Goal: Task Accomplishment & Management: Manage account settings

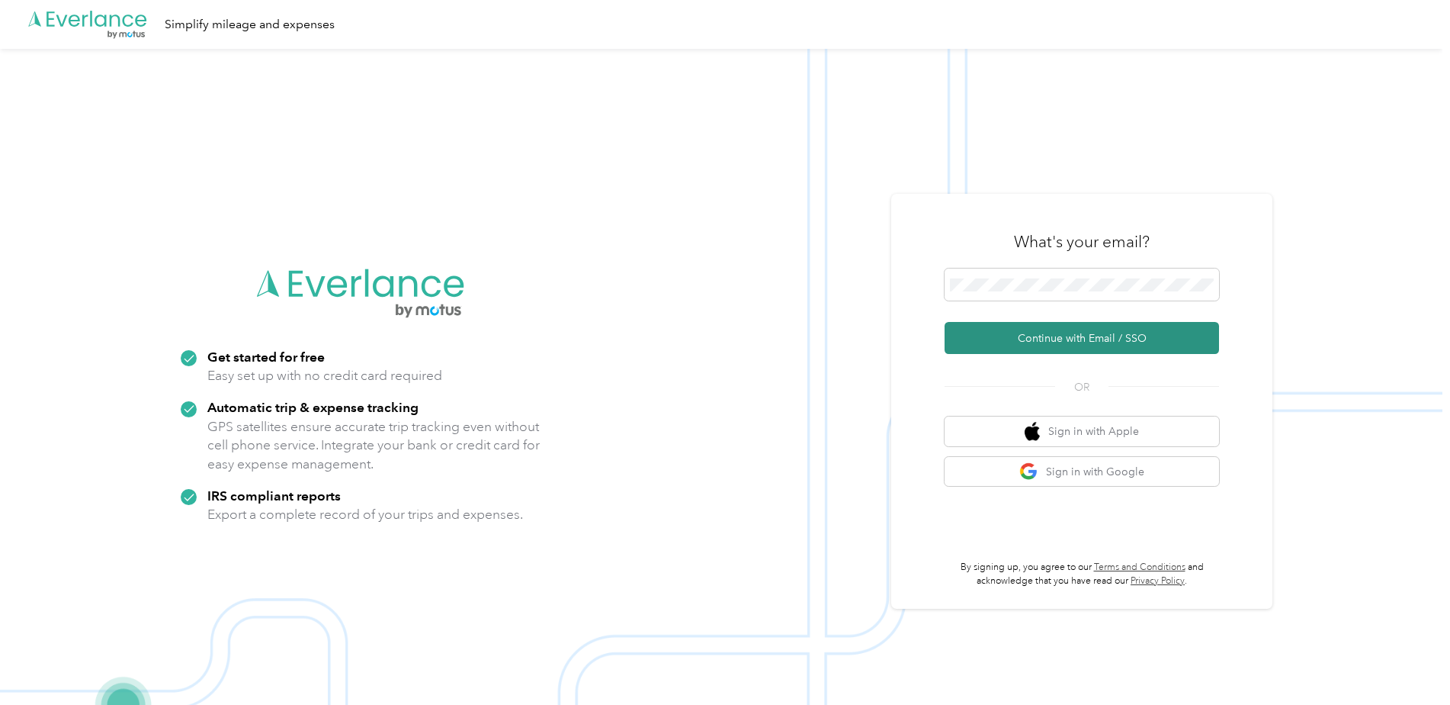
click at [1077, 337] on button "Continue with Email / SSO" at bounding box center [1082, 338] width 275 height 32
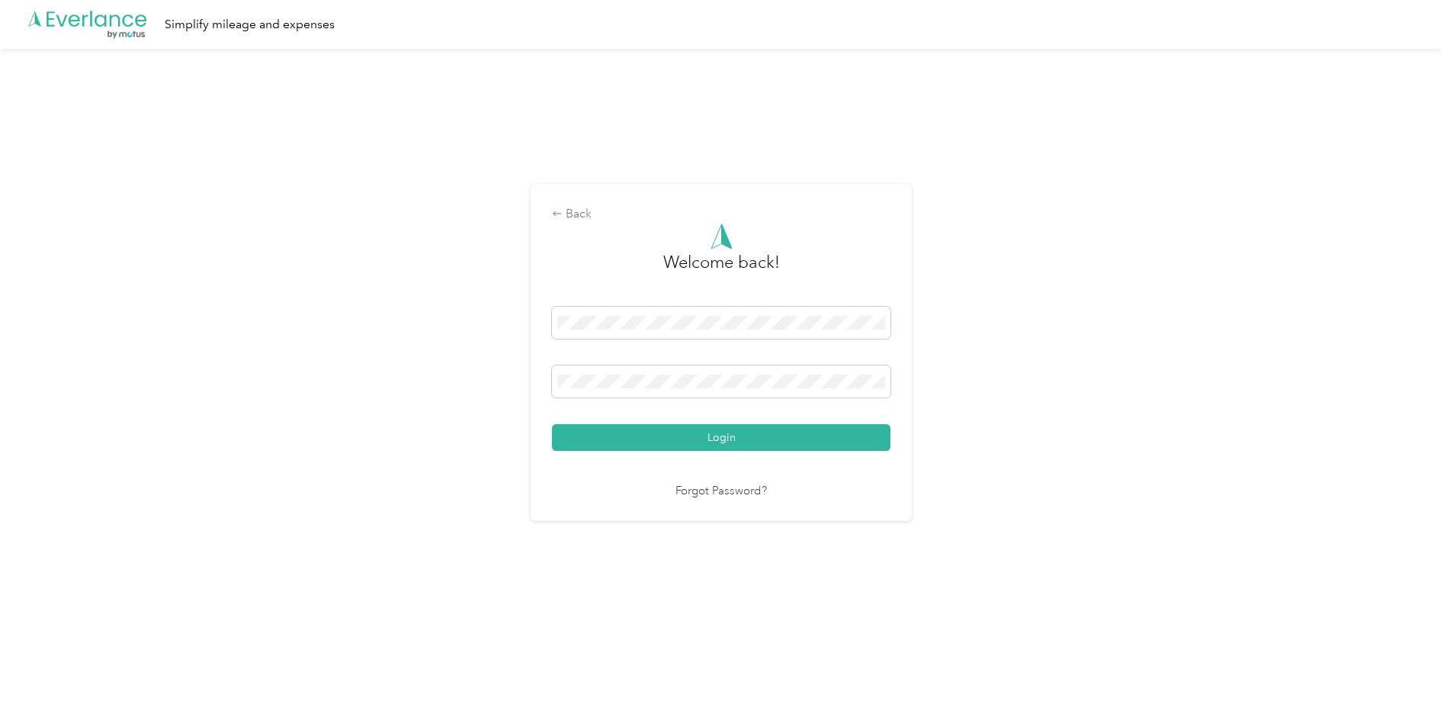
click at [773, 432] on button "Login" at bounding box center [721, 437] width 339 height 27
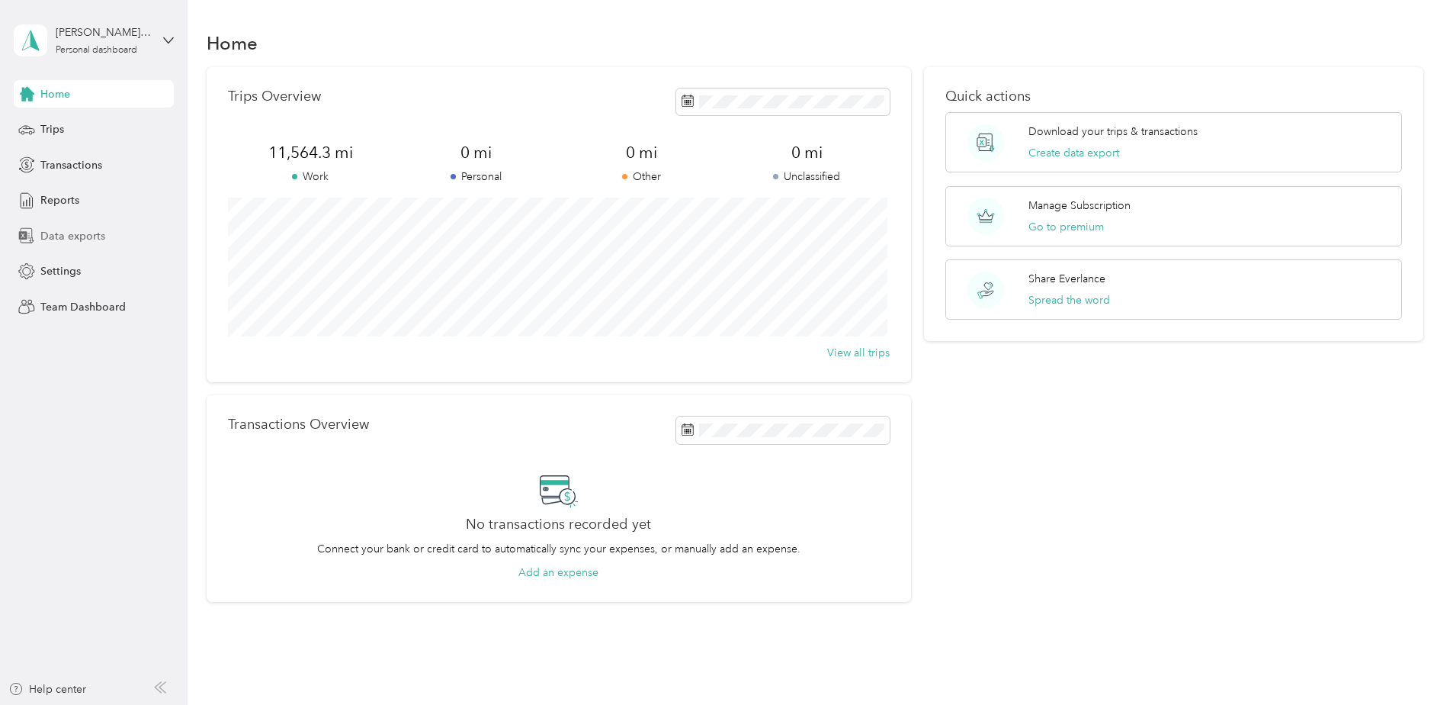
click at [63, 236] on span "Data exports" at bounding box center [72, 236] width 65 height 16
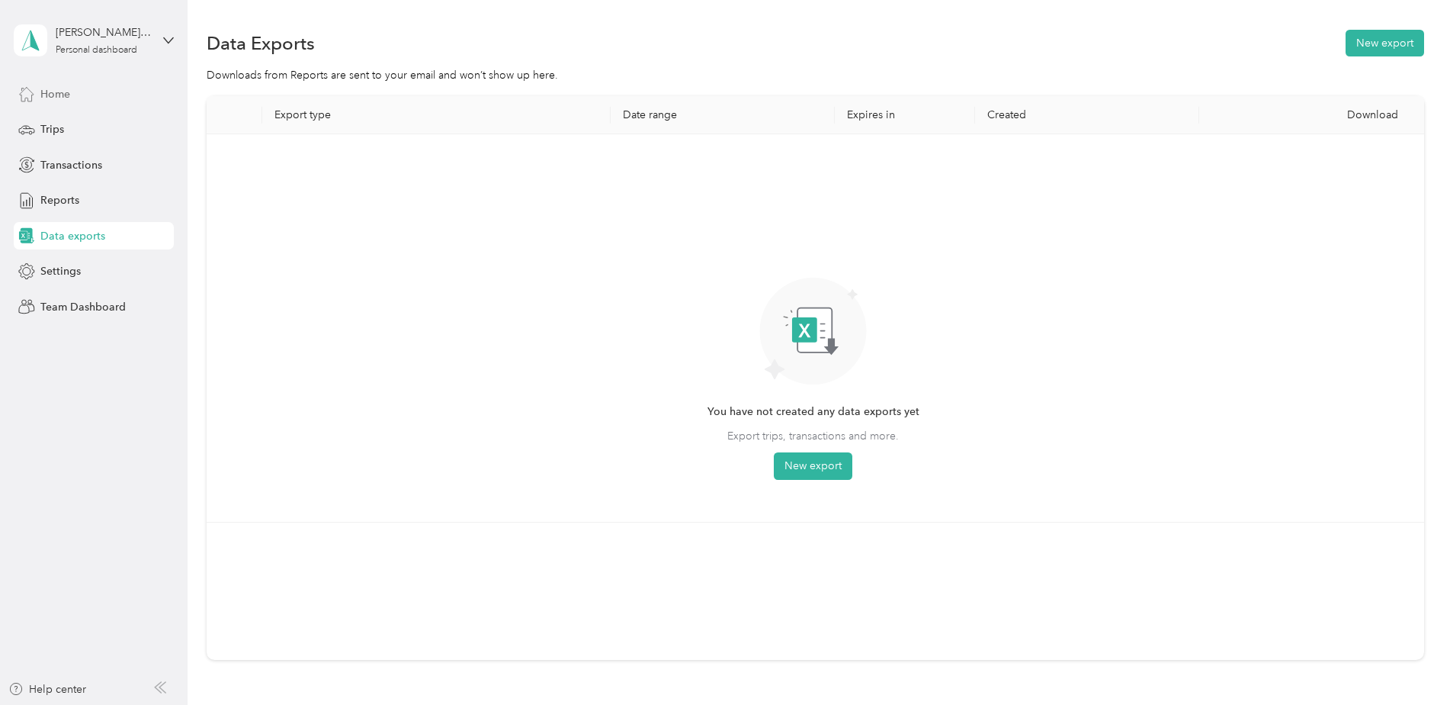
click at [74, 101] on div "Home" at bounding box center [94, 93] width 160 height 27
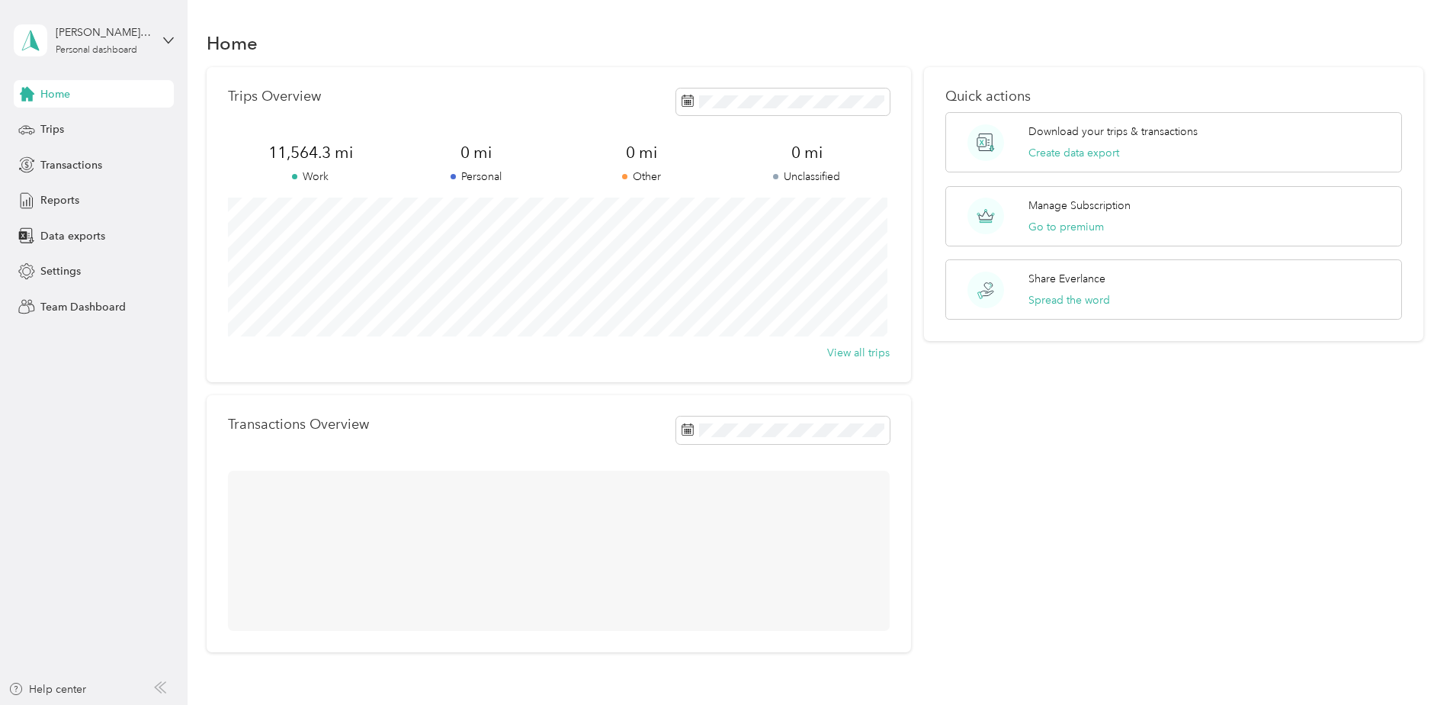
scroll to position [55, 0]
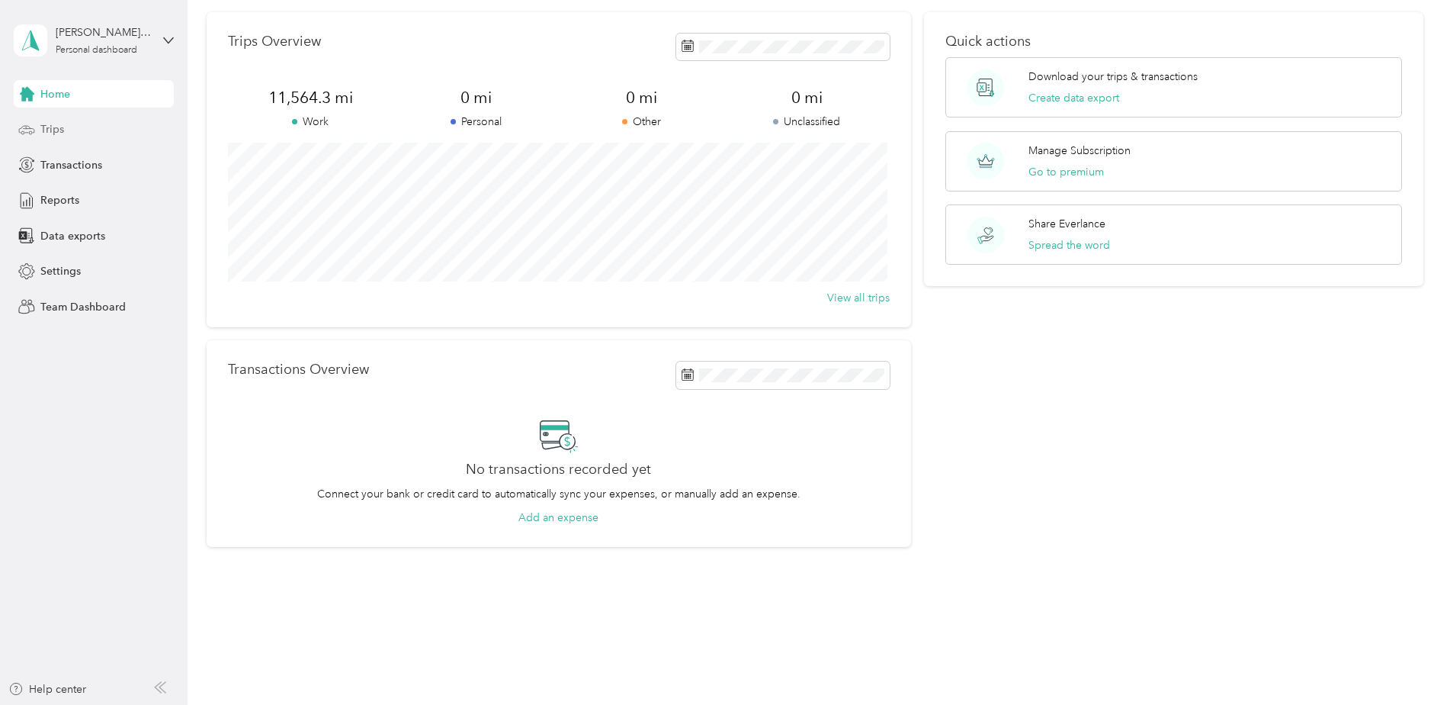
click at [67, 131] on div "Trips" at bounding box center [94, 129] width 160 height 27
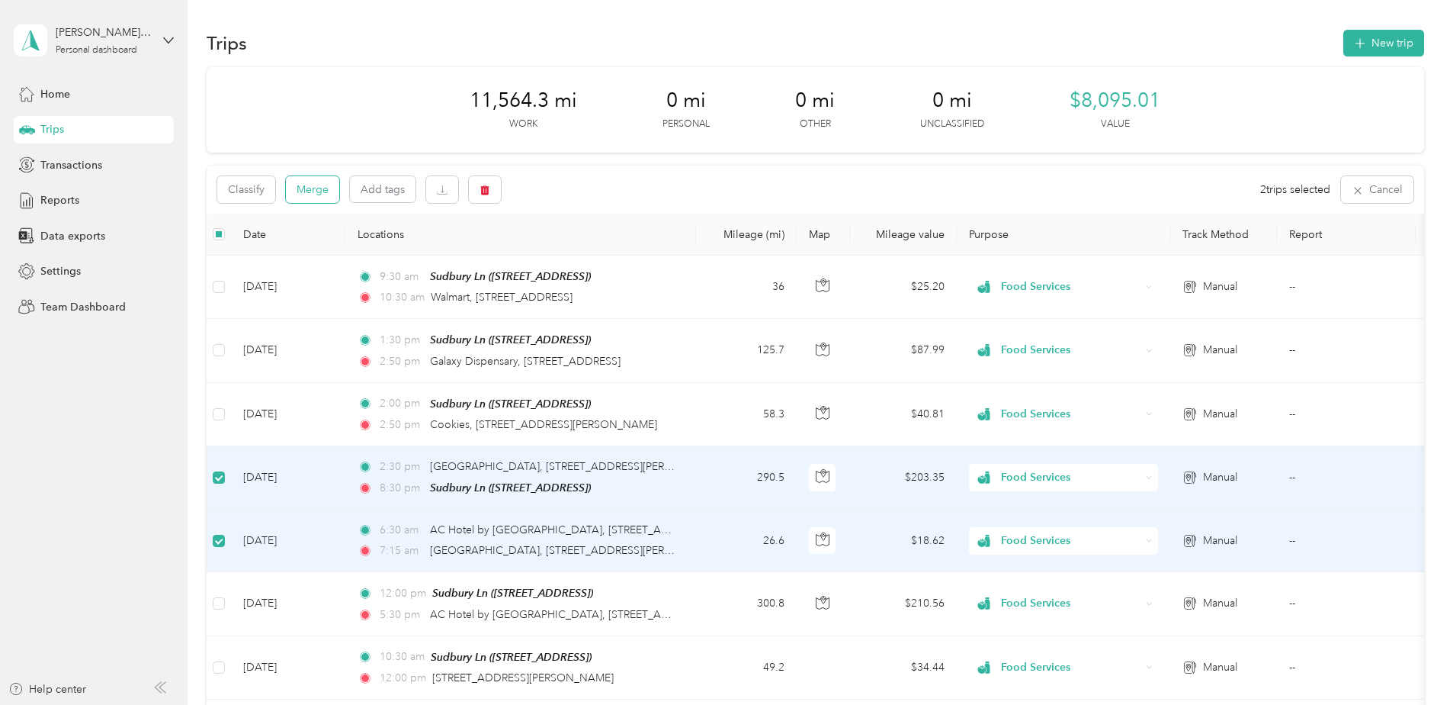
click at [319, 191] on button "Merge" at bounding box center [312, 189] width 53 height 27
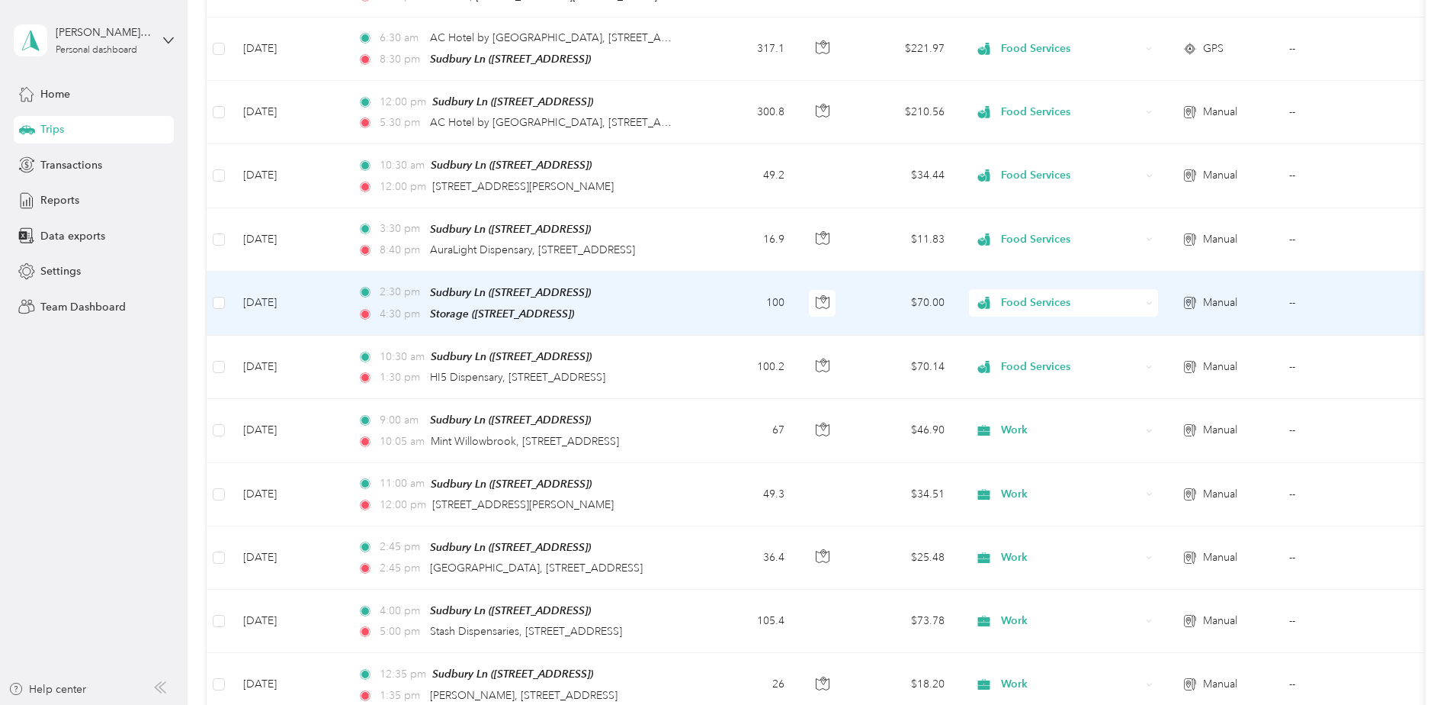
scroll to position [458, 0]
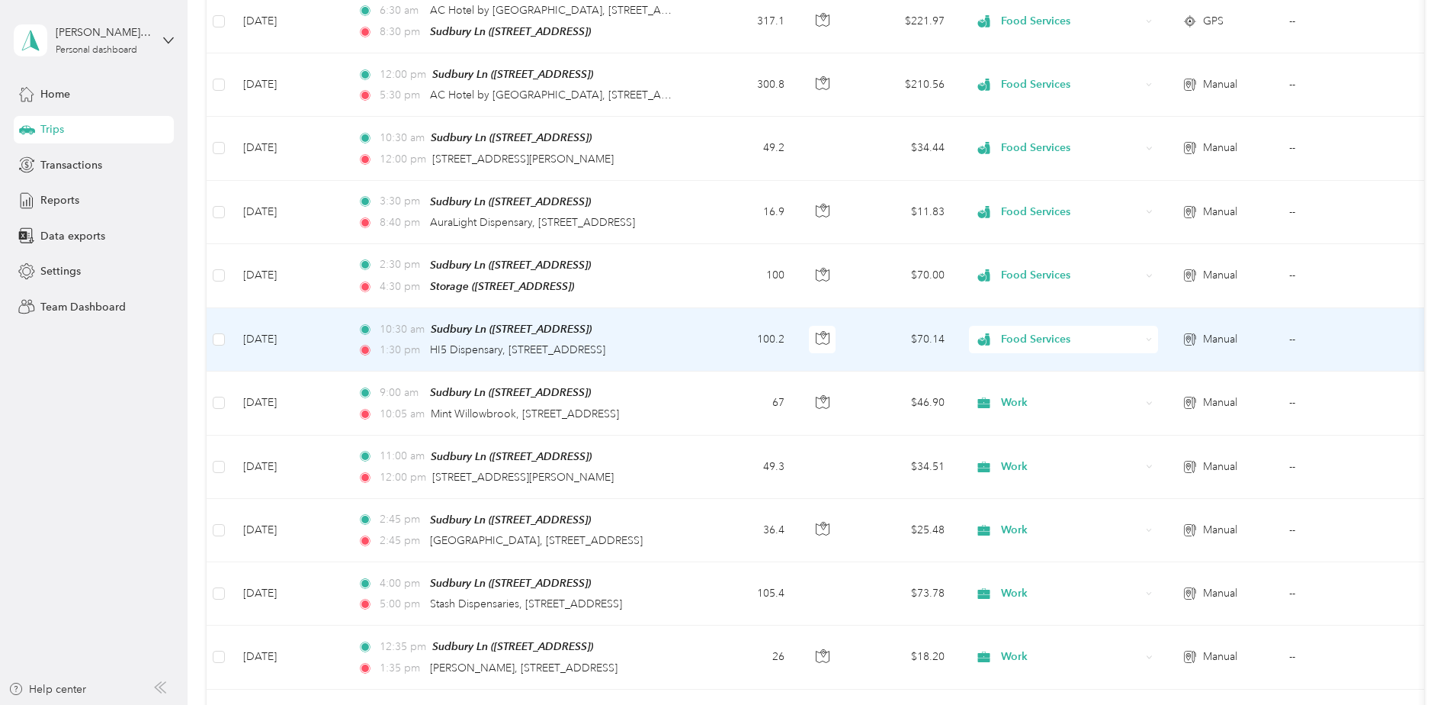
click at [1053, 334] on span "Food Services" at bounding box center [1071, 339] width 140 height 17
click at [1035, 366] on span "Work" at bounding box center [1077, 361] width 141 height 16
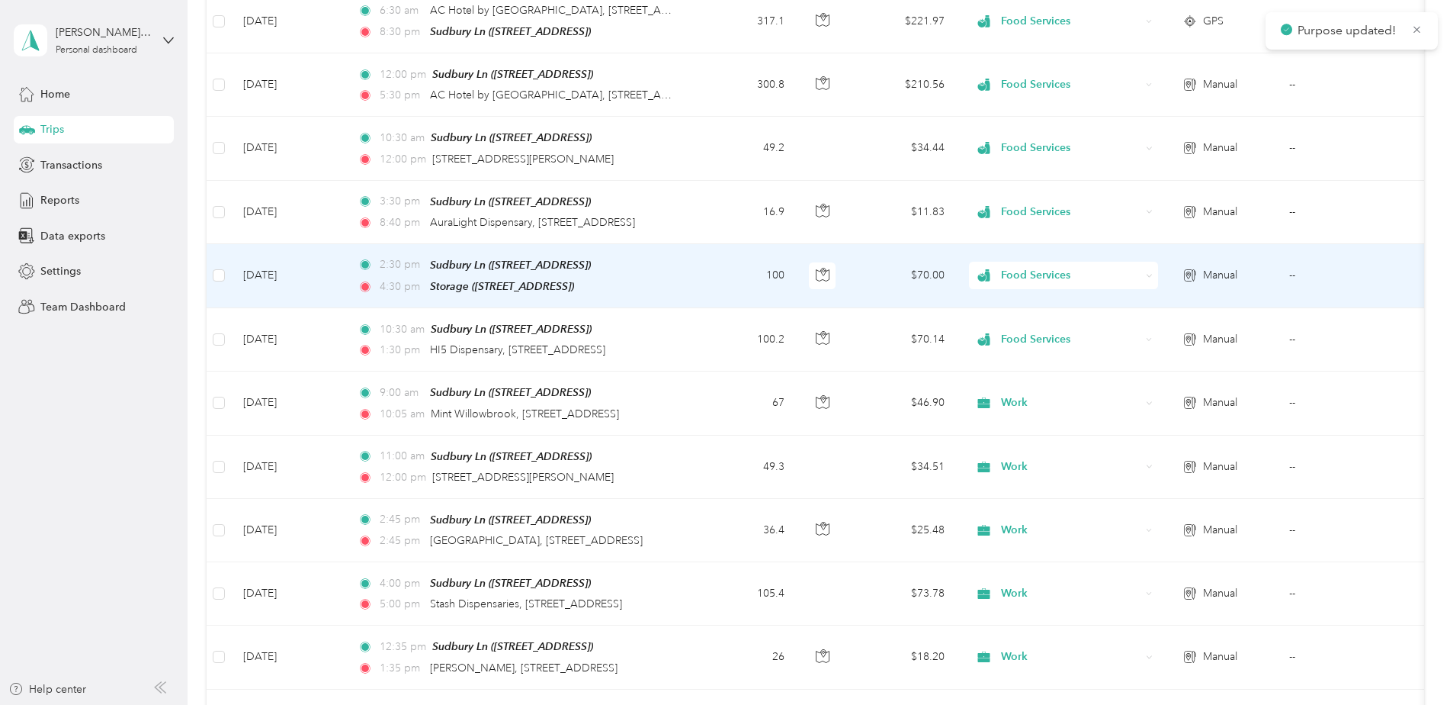
click at [1024, 275] on span "Food Services" at bounding box center [1071, 275] width 140 height 17
click at [1030, 299] on span "Work" at bounding box center [1077, 298] width 141 height 16
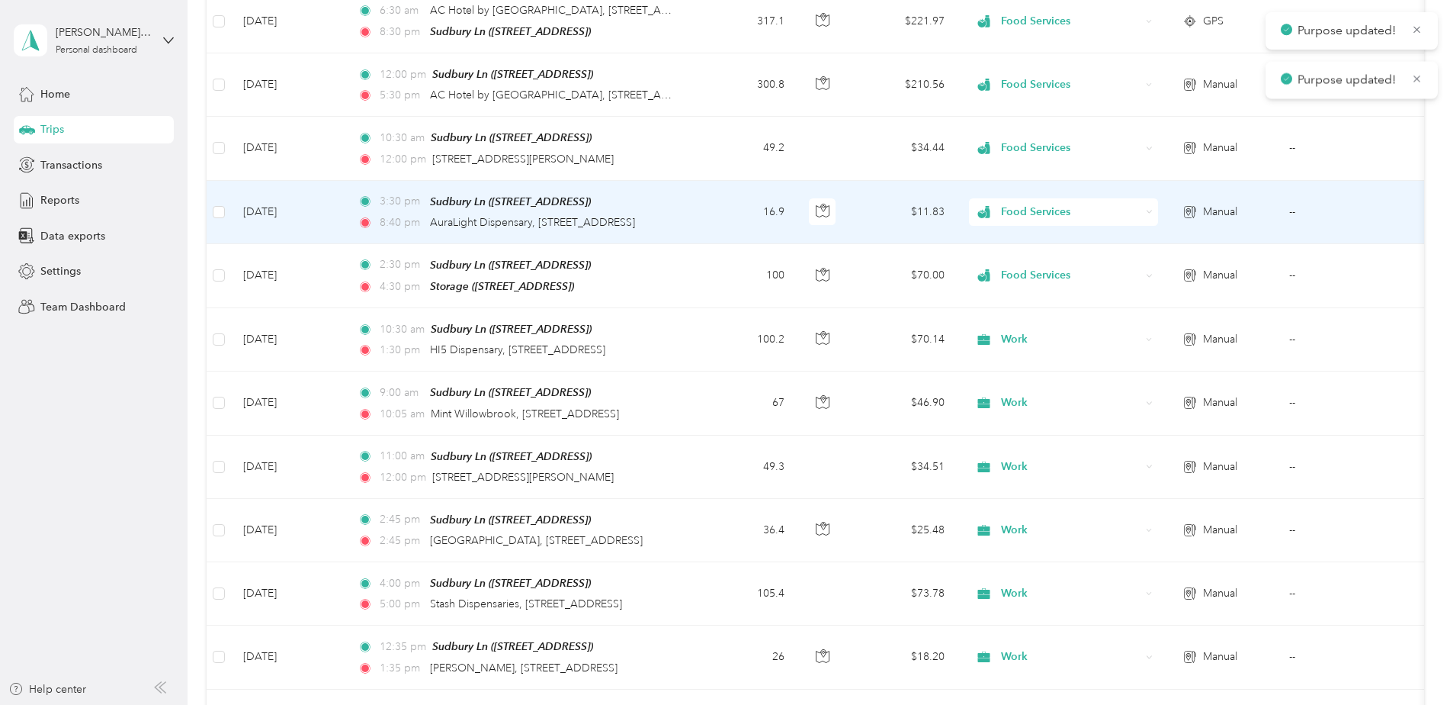
click at [1029, 212] on span "Food Services" at bounding box center [1071, 212] width 140 height 17
click at [1039, 236] on span "Work" at bounding box center [1077, 235] width 141 height 16
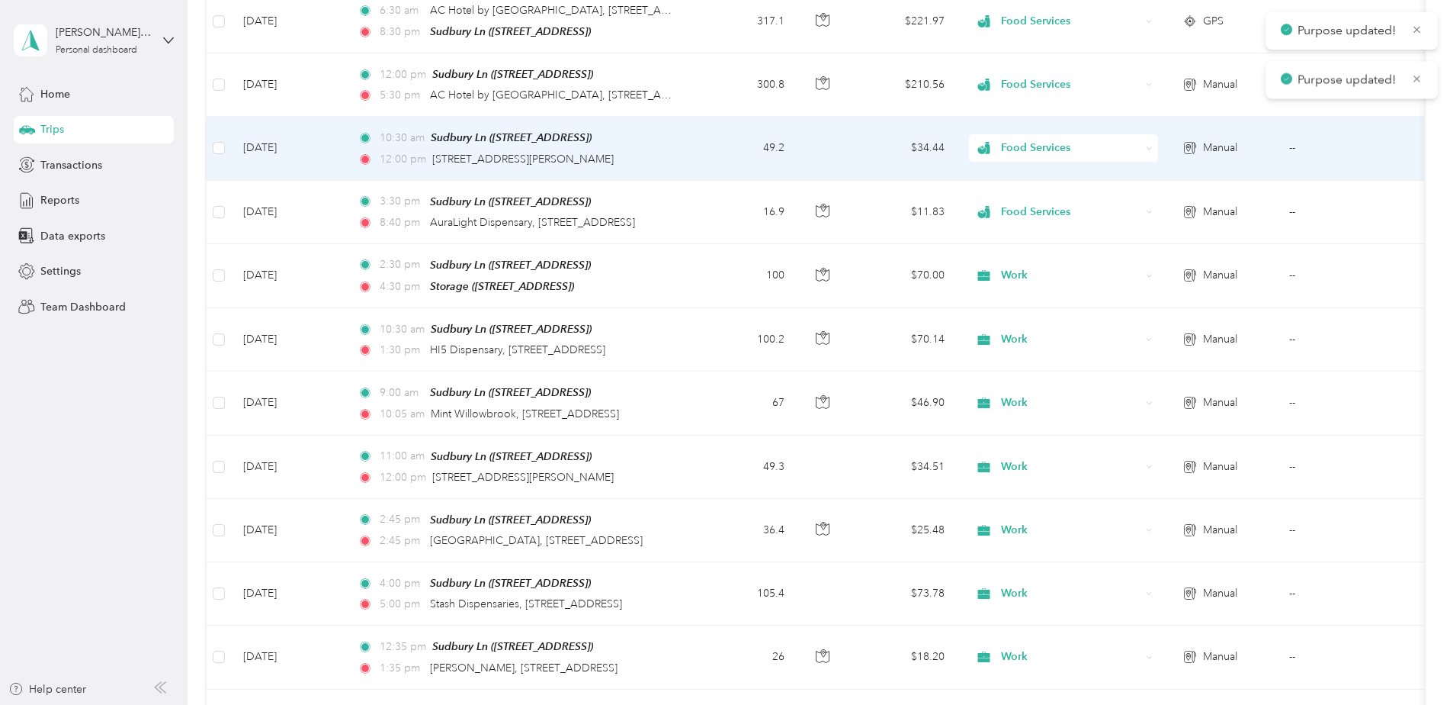
click at [1028, 140] on span "Food Services" at bounding box center [1071, 148] width 140 height 17
click at [1038, 179] on span "Work" at bounding box center [1077, 173] width 141 height 16
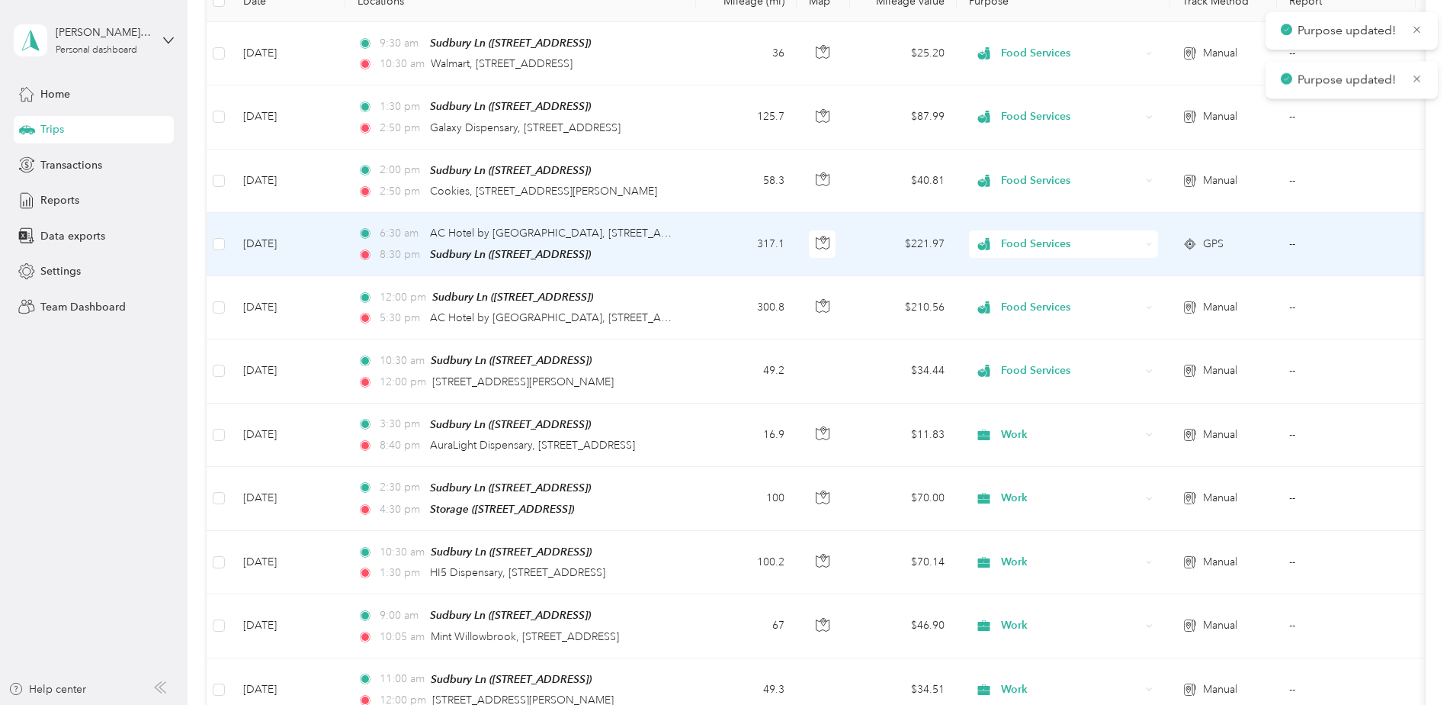
scroll to position [229, 0]
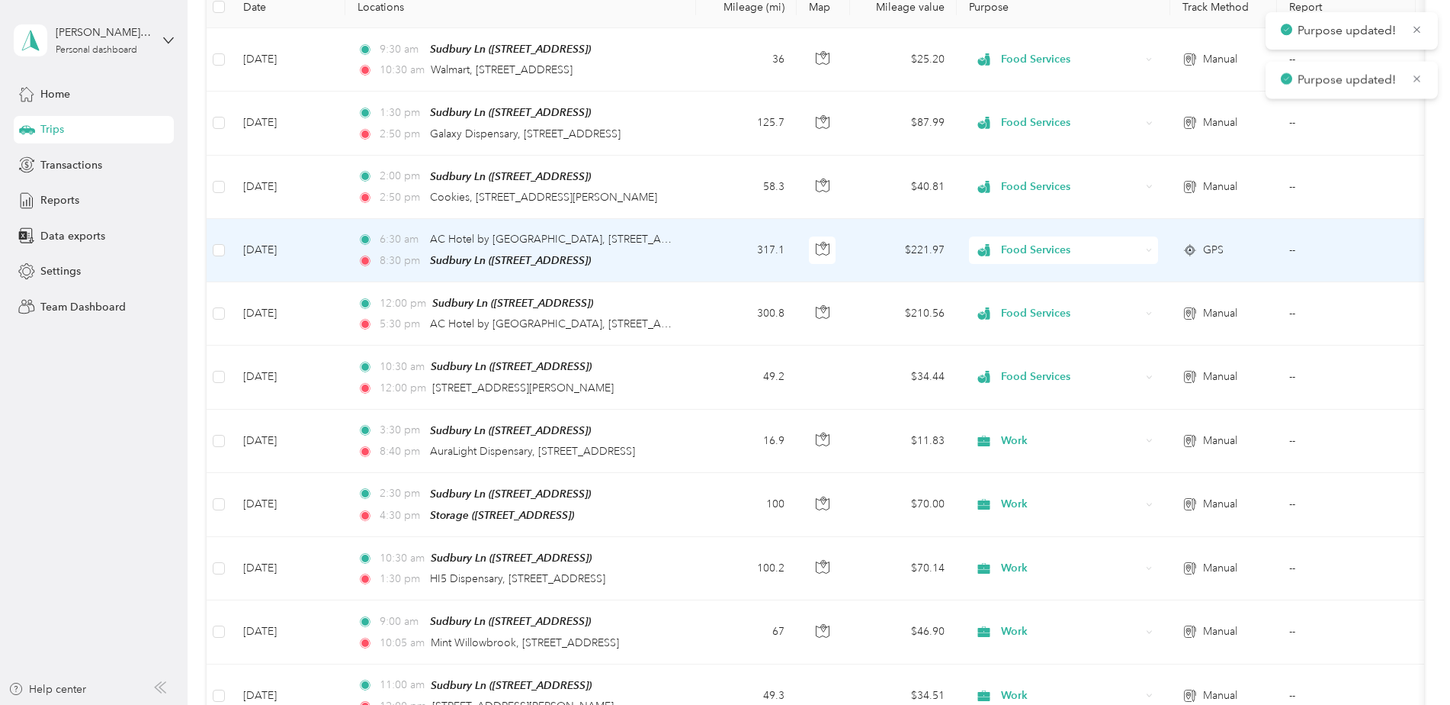
click at [1030, 247] on span "Food Services" at bounding box center [1071, 250] width 140 height 17
click at [1027, 278] on span "Work" at bounding box center [1077, 276] width 141 height 16
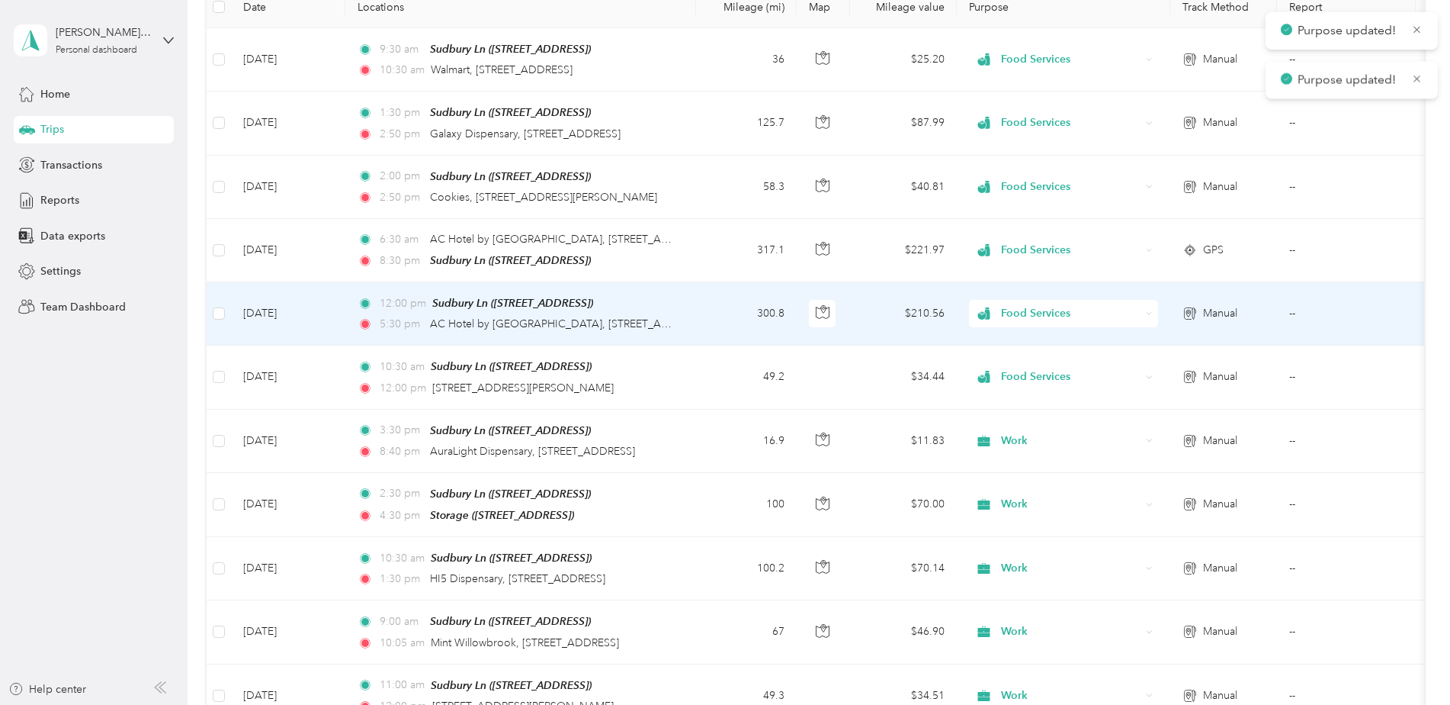
click at [1023, 307] on span "Food Services" at bounding box center [1071, 313] width 140 height 17
click at [1034, 339] on span "Work" at bounding box center [1077, 334] width 141 height 16
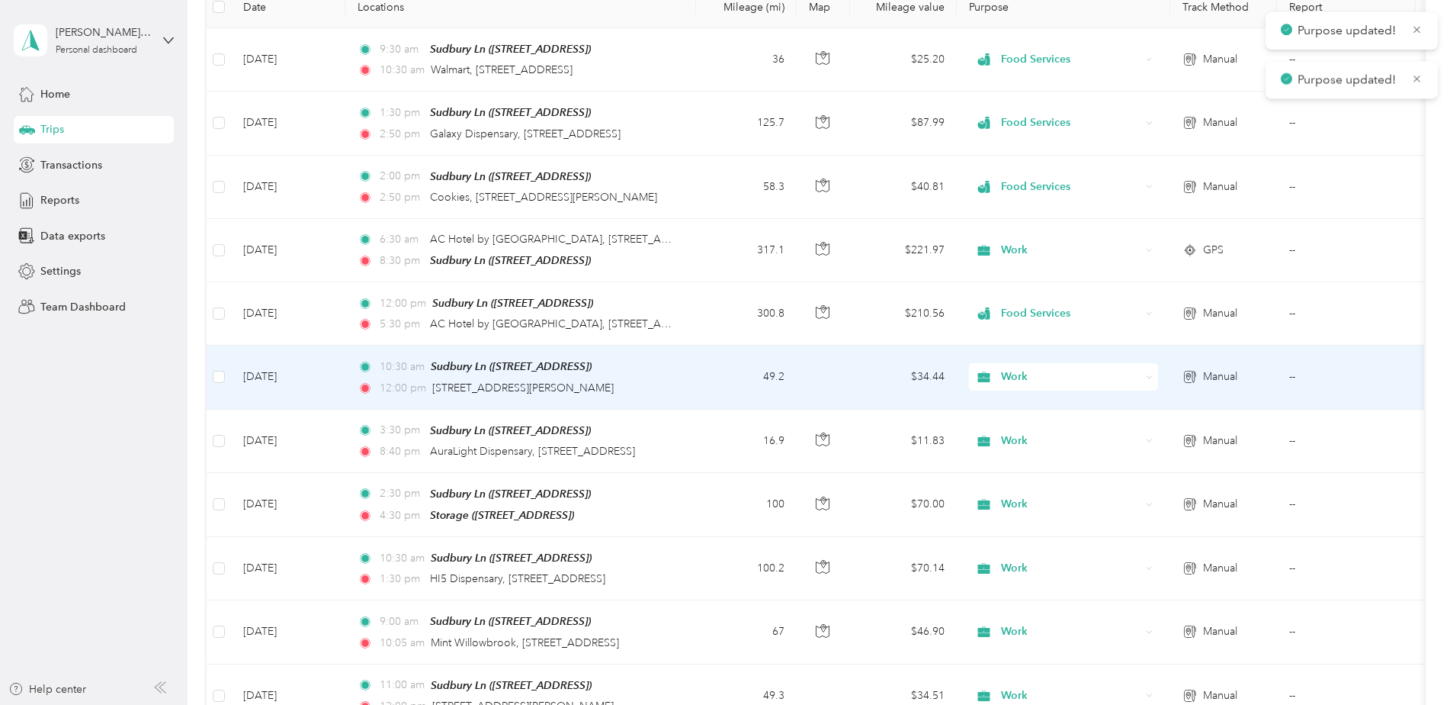
click at [1026, 374] on span "Work" at bounding box center [1071, 376] width 140 height 17
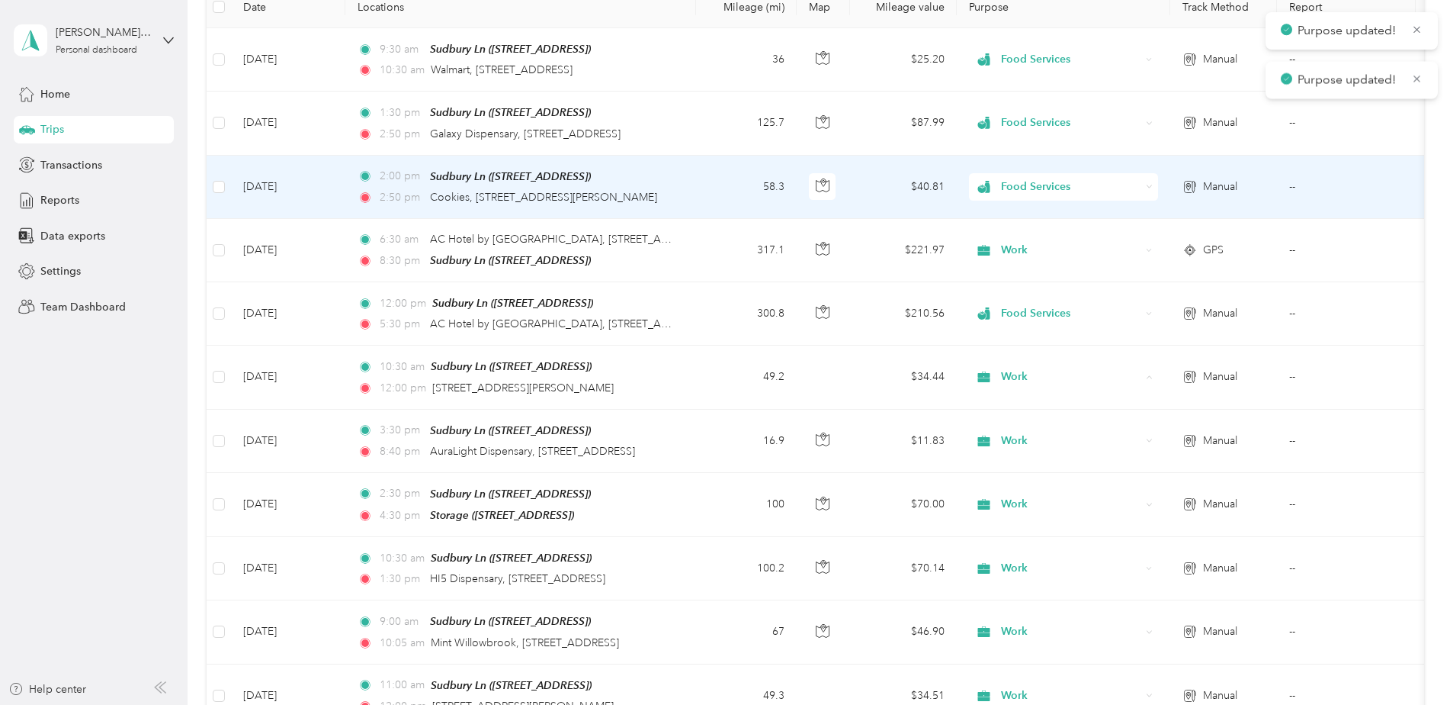
click at [1007, 178] on span "Food Services" at bounding box center [1071, 186] width 140 height 17
click at [1021, 220] on li "Work" at bounding box center [1063, 208] width 189 height 27
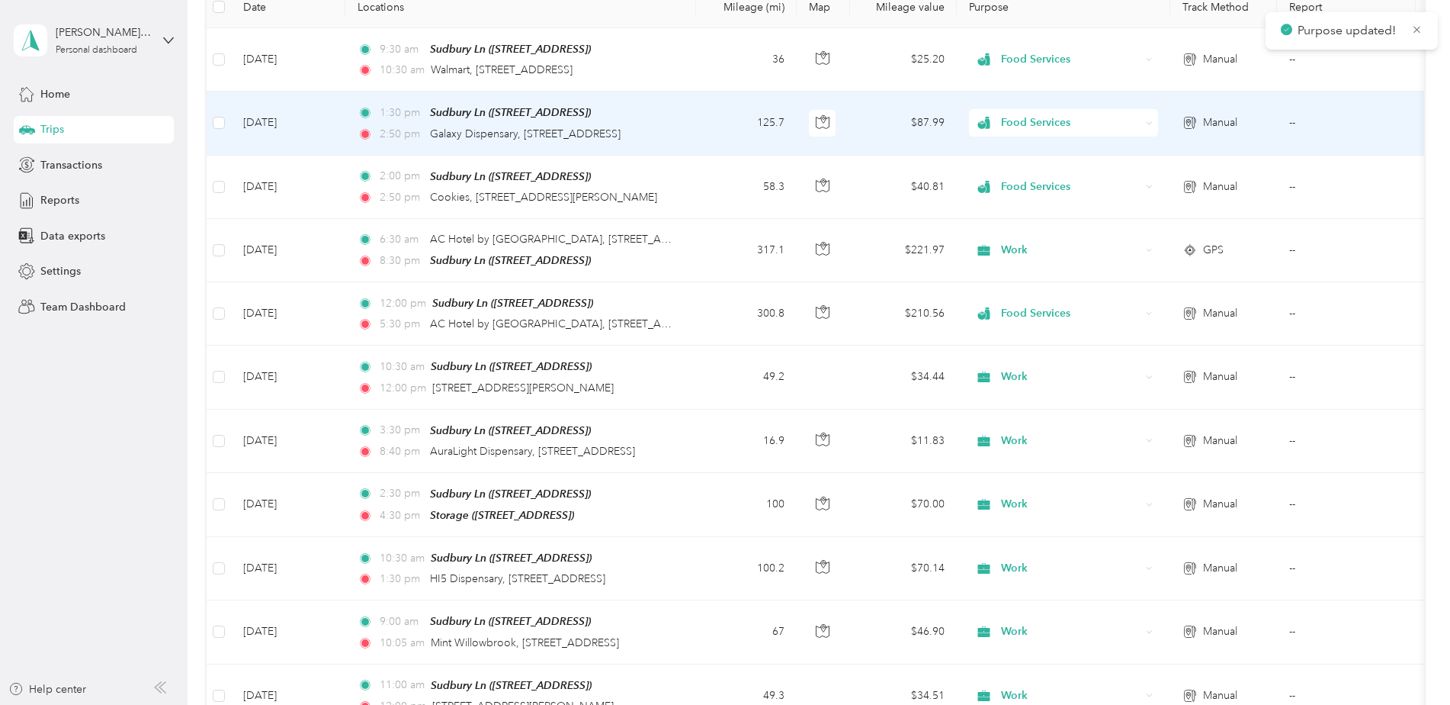
click at [1019, 122] on span "Food Services" at bounding box center [1071, 122] width 140 height 17
click at [1023, 150] on span "Work" at bounding box center [1077, 151] width 141 height 16
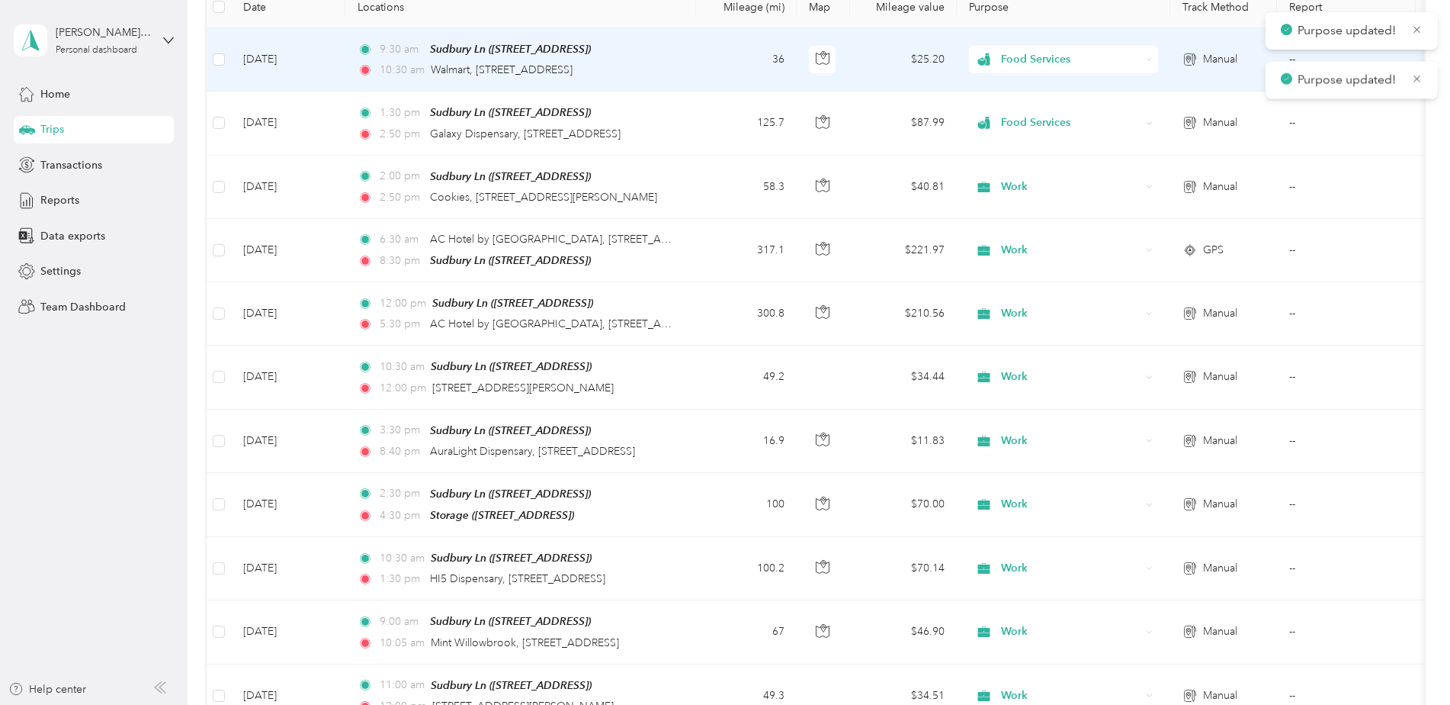
click at [1007, 58] on span "Food Services" at bounding box center [1071, 59] width 140 height 17
click at [1017, 92] on span "Work" at bounding box center [1077, 88] width 141 height 16
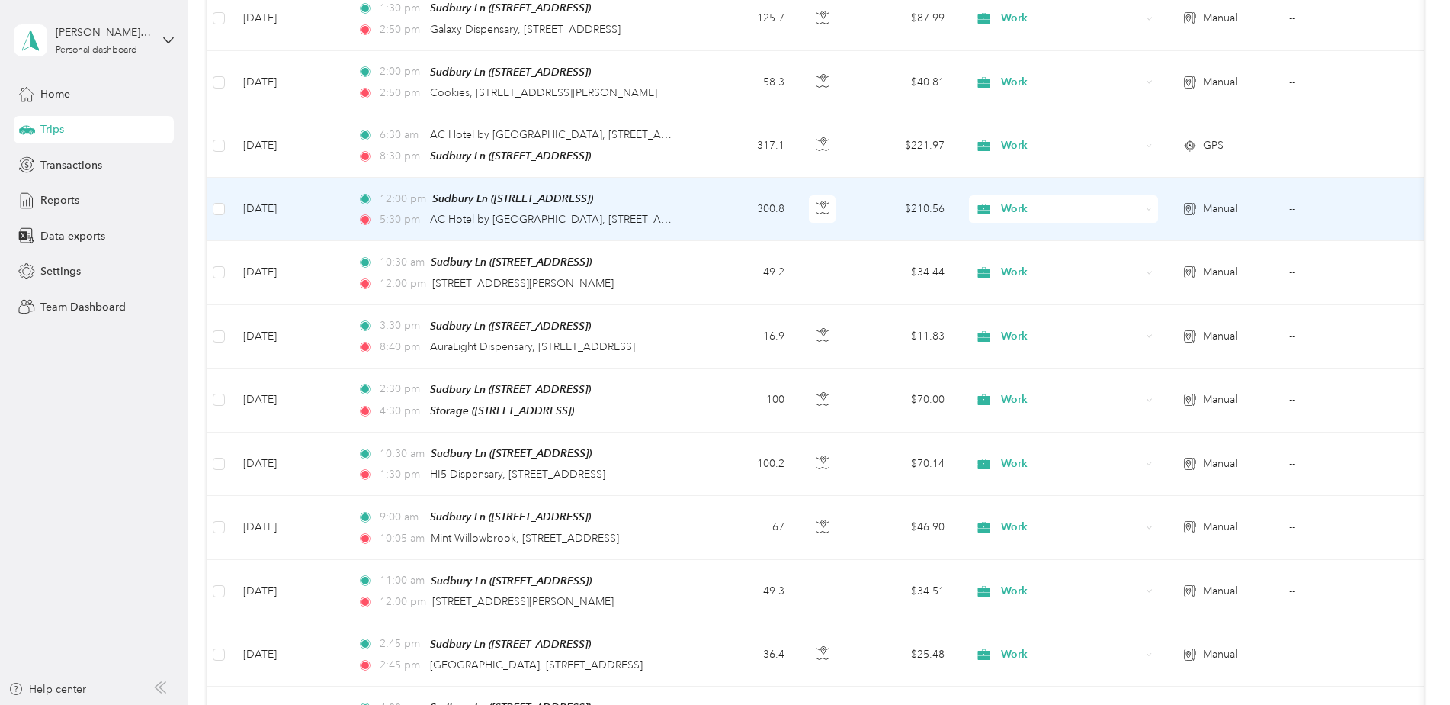
scroll to position [381, 0]
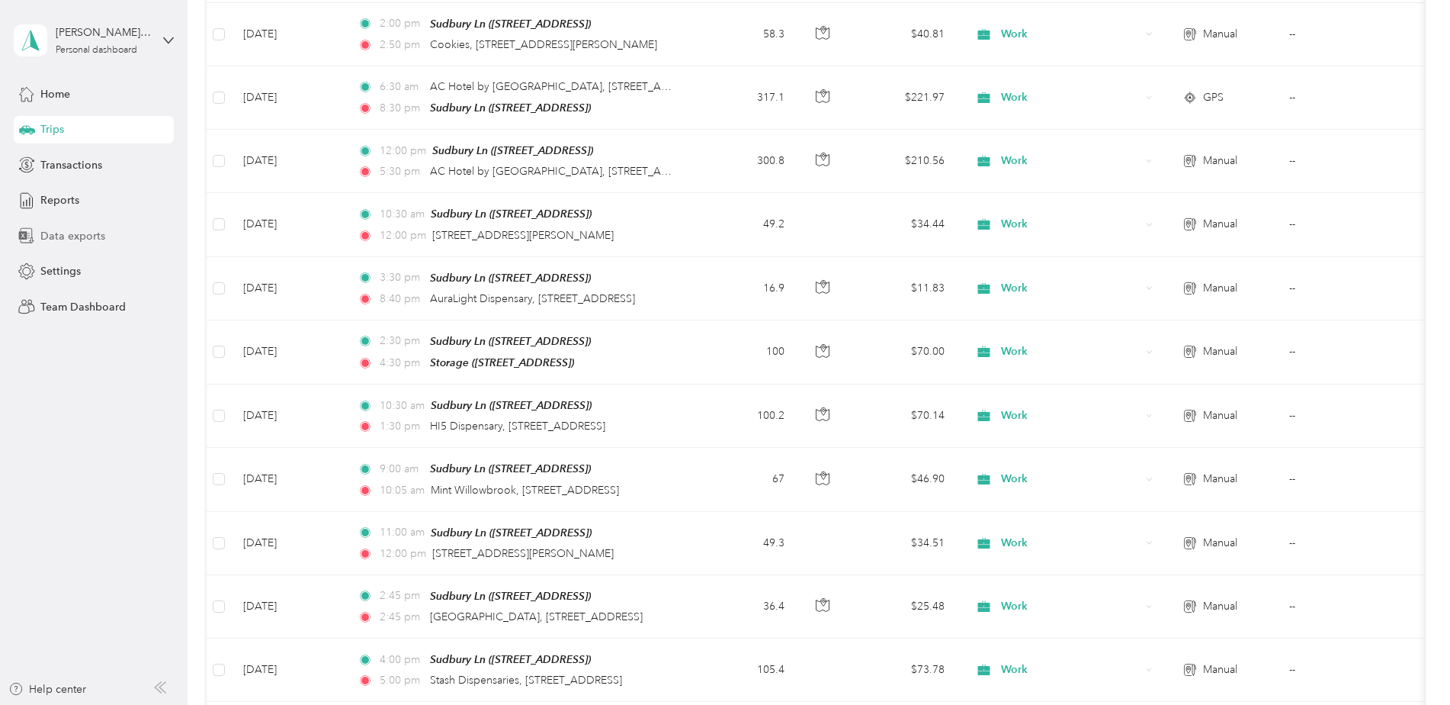
click at [82, 236] on span "Data exports" at bounding box center [72, 236] width 65 height 16
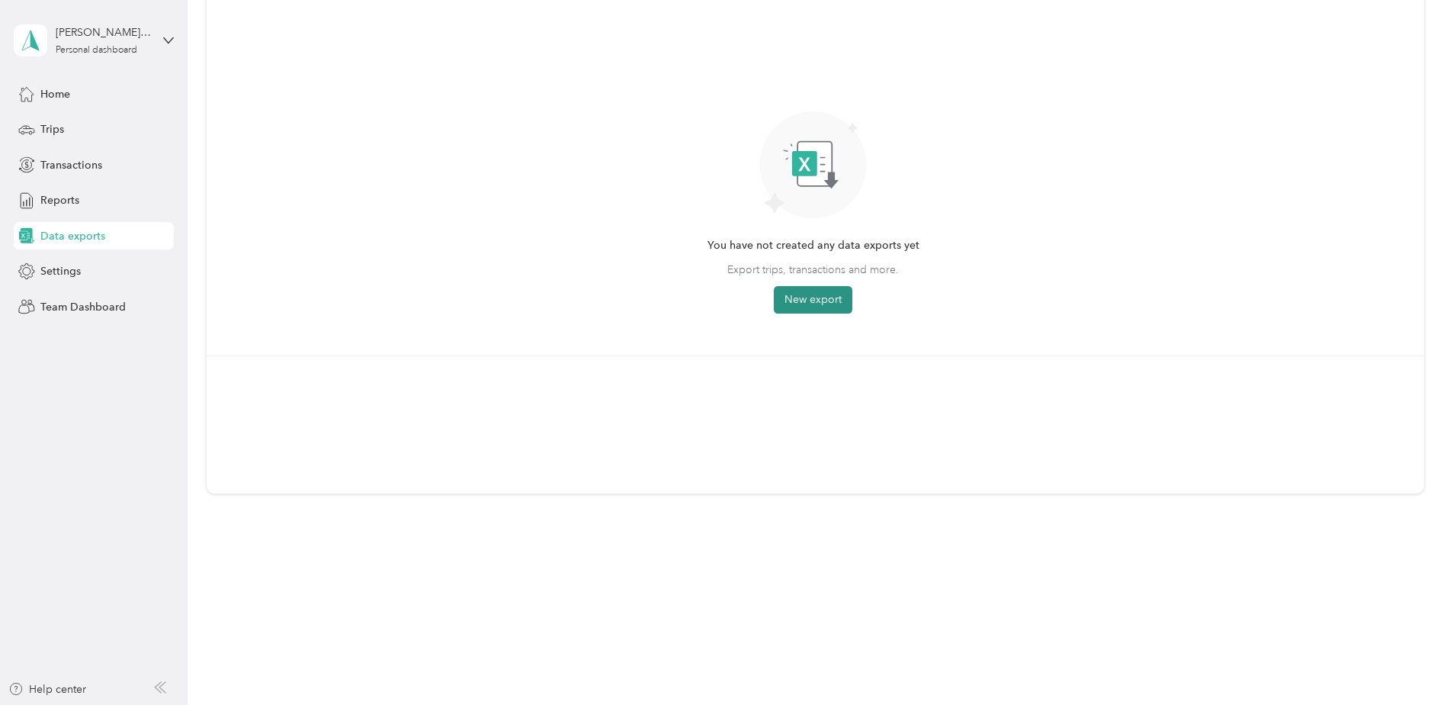
click at [788, 305] on button "New export" at bounding box center [813, 299] width 79 height 27
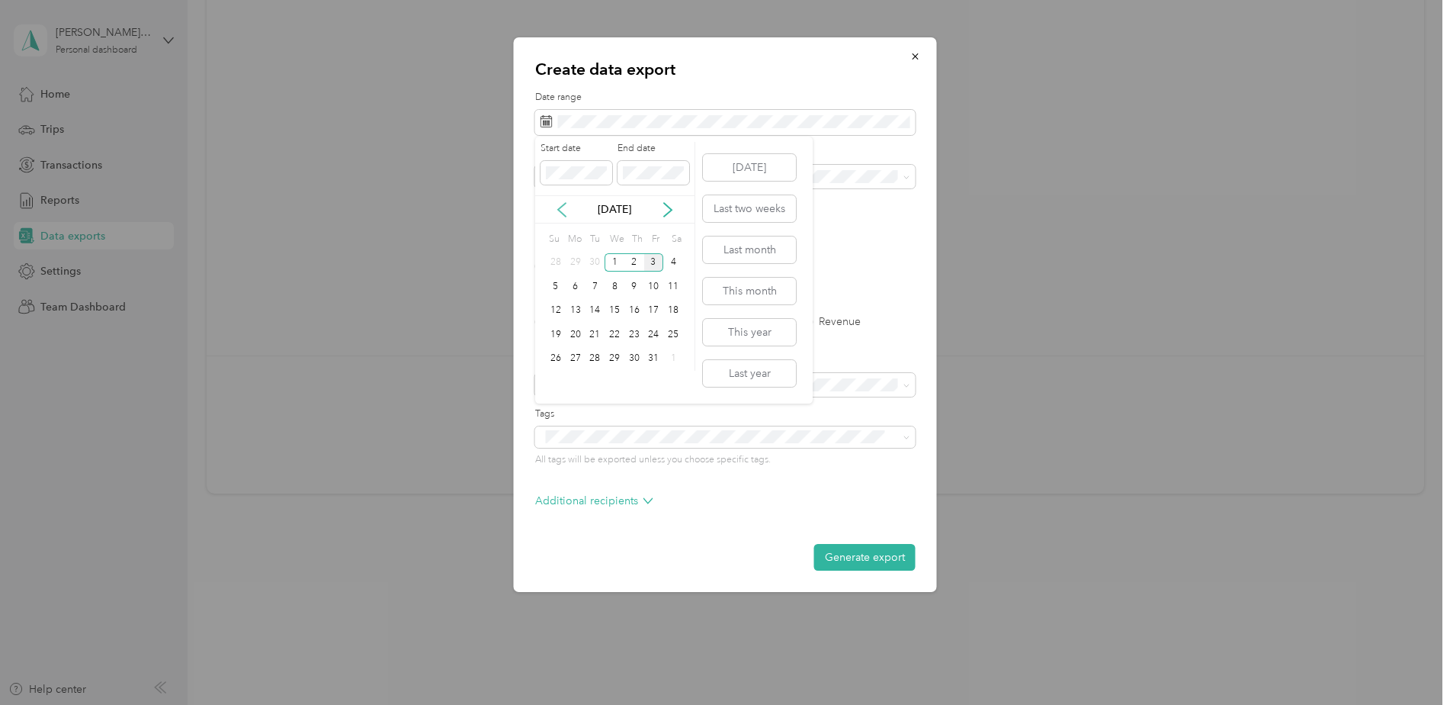
click at [565, 208] on icon at bounding box center [561, 209] width 15 height 15
click at [576, 335] on div "22" at bounding box center [576, 334] width 20 height 19
click at [671, 213] on icon at bounding box center [667, 209] width 15 height 15
click at [650, 261] on div "3" at bounding box center [654, 262] width 20 height 19
click at [653, 267] on label "PDF" at bounding box center [663, 266] width 37 height 11
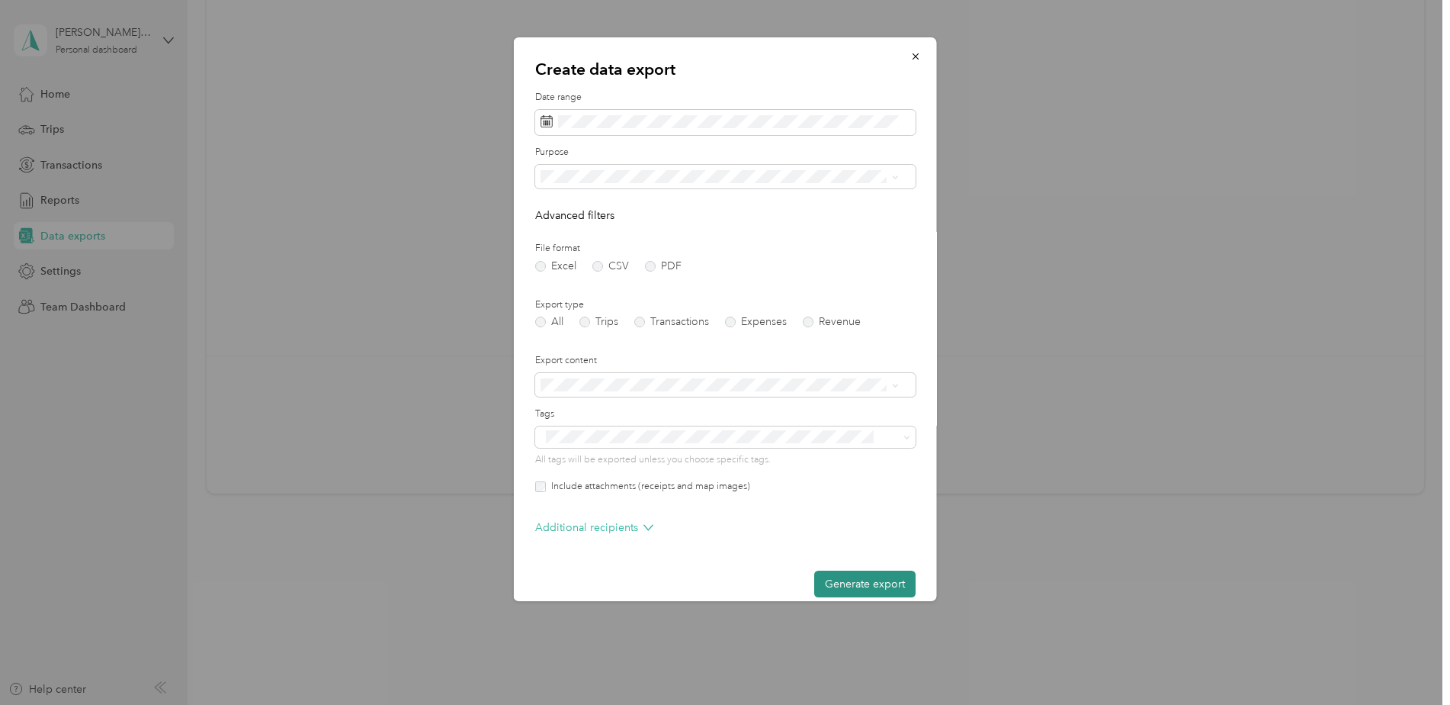
click at [837, 579] on button "Generate export" at bounding box center [864, 583] width 101 height 27
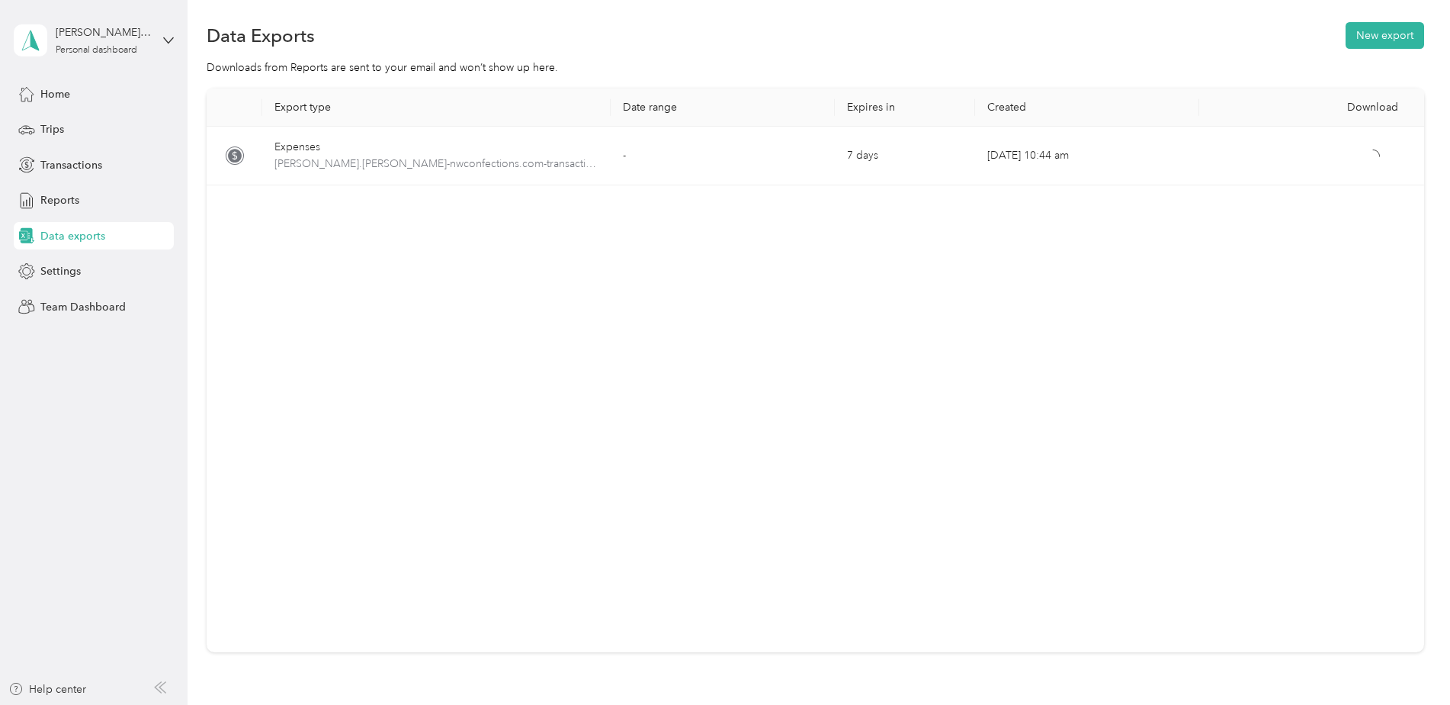
scroll to position [0, 0]
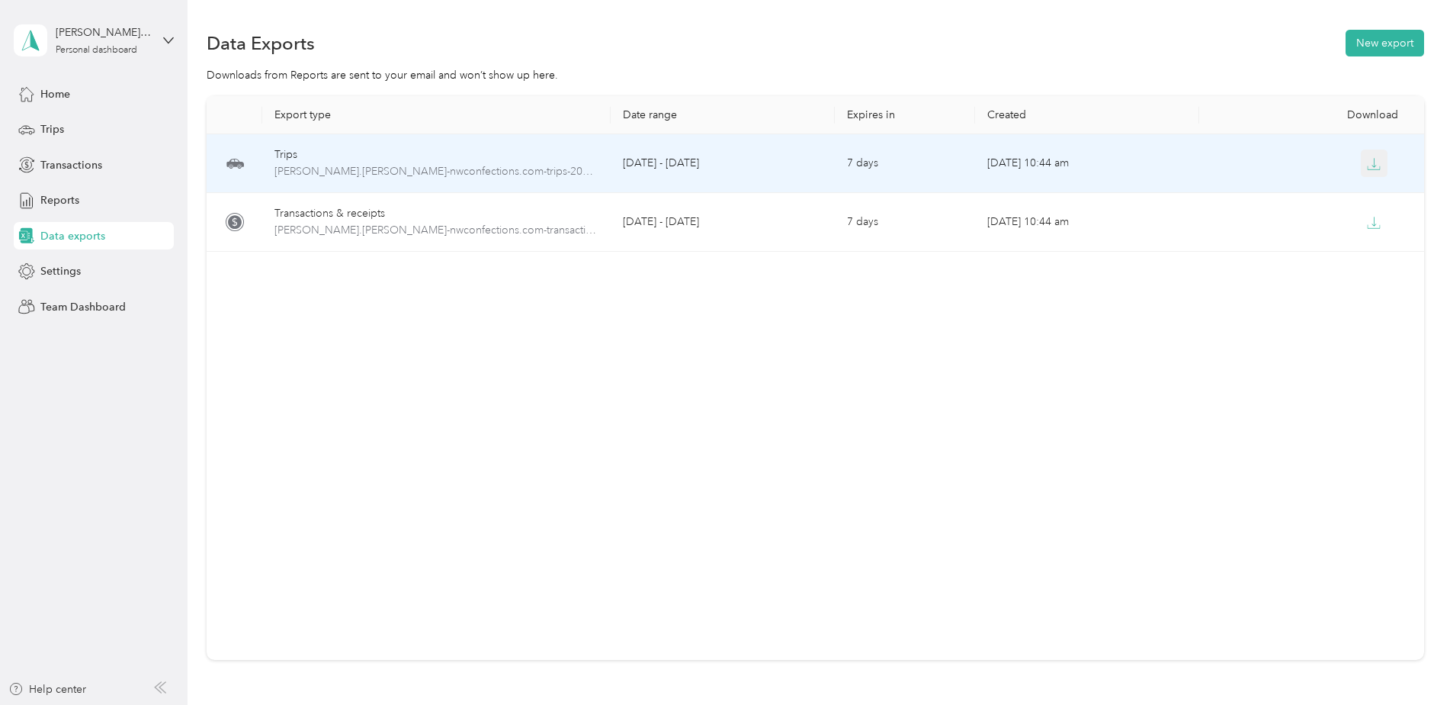
click at [1377, 160] on icon "button" at bounding box center [1374, 164] width 14 height 14
